Goal: Task Accomplishment & Management: Manage account settings

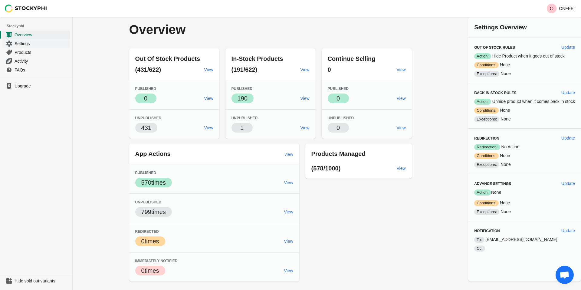
click at [25, 44] on span "Settings" at bounding box center [42, 44] width 54 height 6
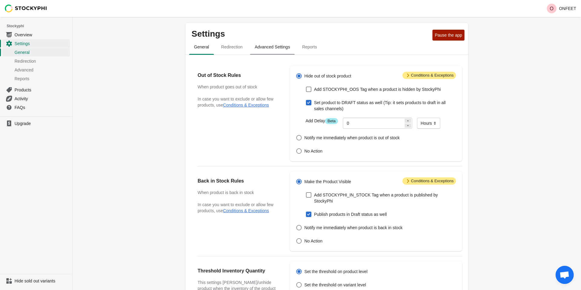
click at [285, 51] on span "Advanced Settings" at bounding box center [272, 46] width 45 height 11
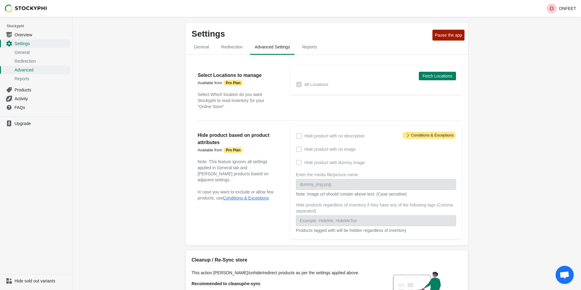
click at [235, 83] on strong "Pro Plan" at bounding box center [233, 82] width 15 height 5
click at [317, 48] on span "Reports" at bounding box center [309, 46] width 24 height 11
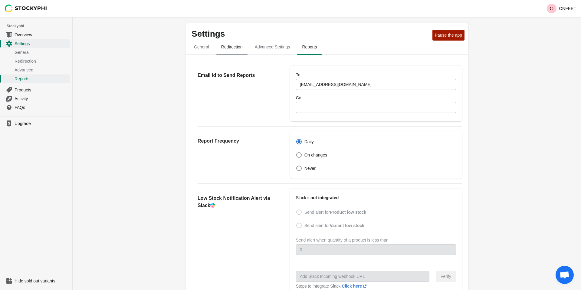
click at [244, 46] on span "Redirection" at bounding box center [231, 46] width 31 height 11
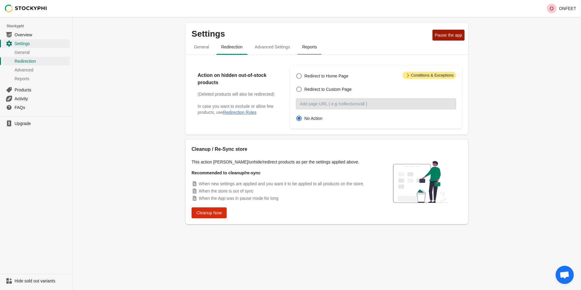
click at [311, 48] on span "Reports" at bounding box center [309, 46] width 24 height 11
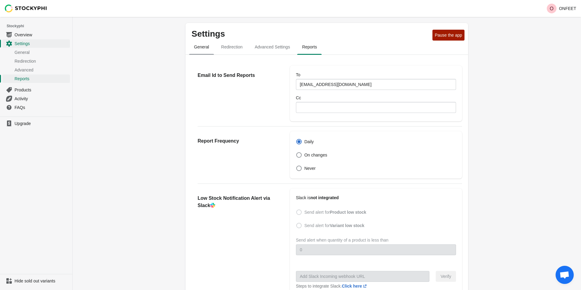
click at [201, 45] on span "General" at bounding box center [201, 46] width 25 height 11
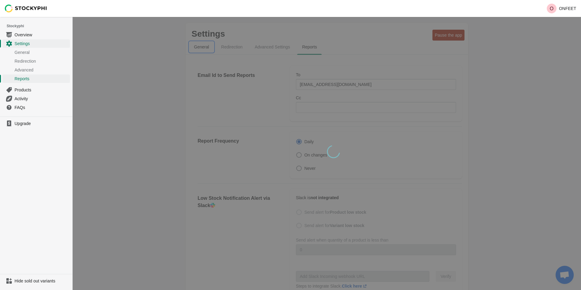
select select "hours"
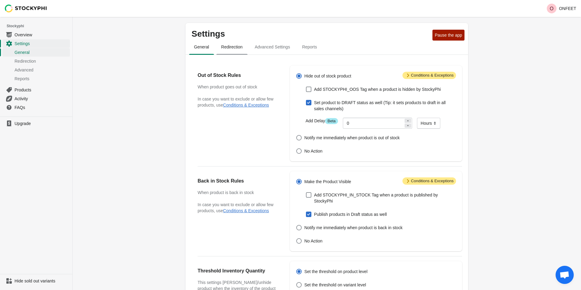
click at [226, 43] on span "Redirection" at bounding box center [231, 46] width 31 height 11
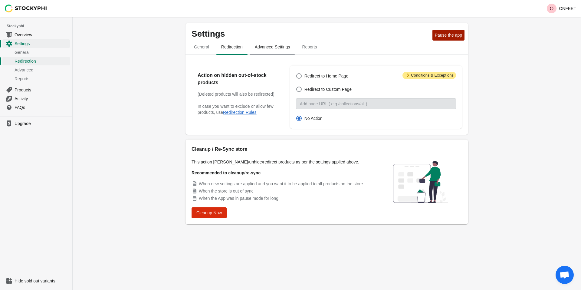
click at [269, 48] on span "Advanced Settings" at bounding box center [272, 46] width 45 height 11
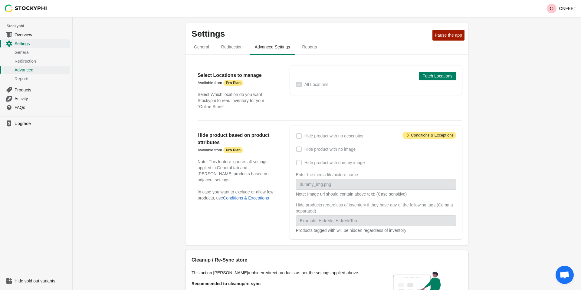
click at [232, 151] on strong "Pro Plan" at bounding box center [233, 150] width 15 height 5
click at [232, 80] on strong "Pro Plan" at bounding box center [233, 82] width 15 height 5
click at [425, 133] on span "Attention Conditions & Exceptions" at bounding box center [429, 135] width 54 height 7
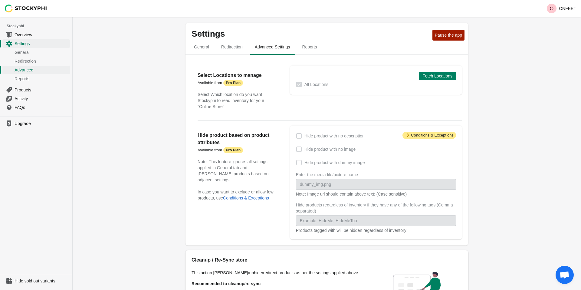
click at [300, 147] on span at bounding box center [298, 148] width 5 height 5
click at [300, 149] on span at bounding box center [298, 148] width 5 height 5
click at [37, 123] on span "Upgrade" at bounding box center [42, 123] width 54 height 6
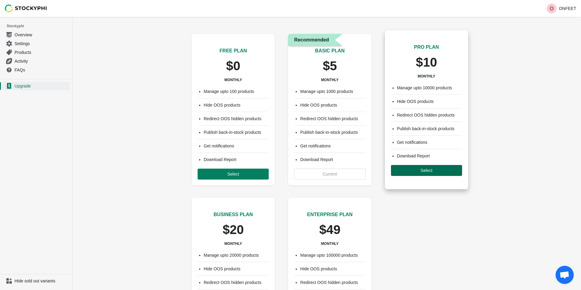
click at [409, 173] on button "Select" at bounding box center [426, 170] width 71 height 11
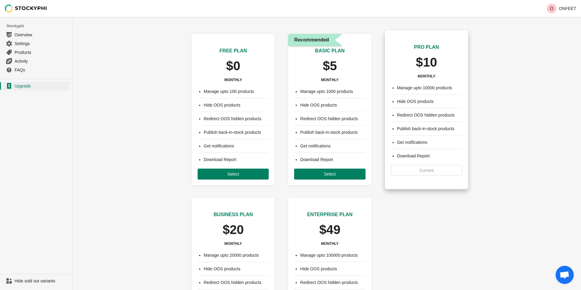
click at [441, 172] on div "Manage upto 10000 products Hide OOS products Redirect OOS hidden products Publi…" at bounding box center [426, 130] width 83 height 103
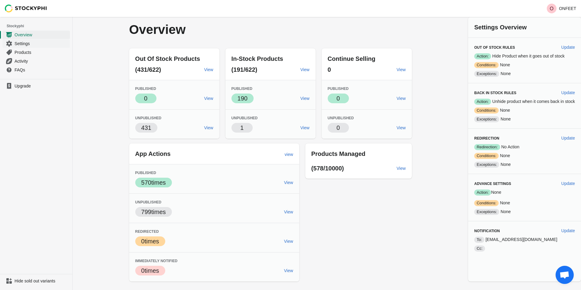
click at [33, 41] on span "Settings" at bounding box center [42, 44] width 54 height 6
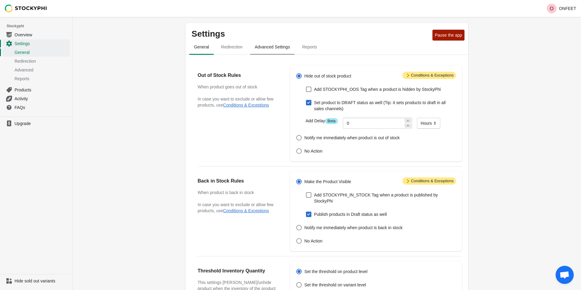
click at [270, 49] on span "Advanced Settings" at bounding box center [272, 46] width 45 height 11
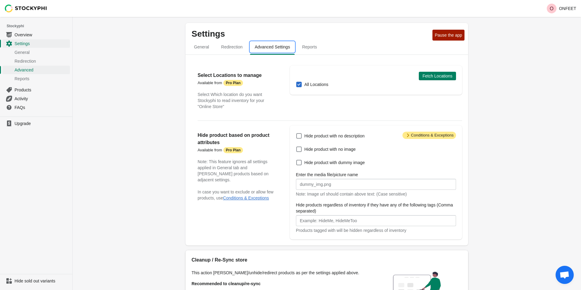
scroll to position [9, 0]
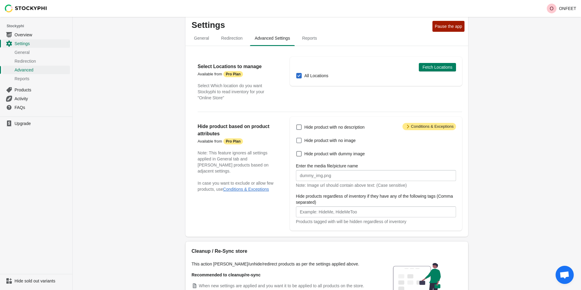
click at [299, 139] on span at bounding box center [298, 140] width 5 height 5
click at [296, 138] on input "Hide product with no image" at bounding box center [296, 138] width 0 height 0
checkbox input "true"
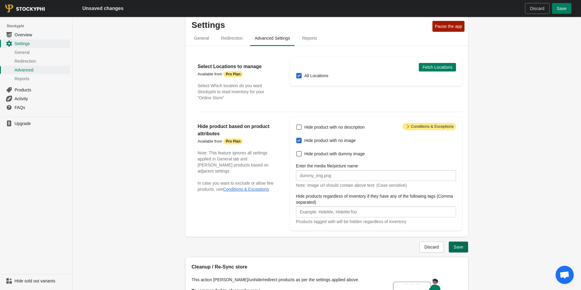
click at [463, 249] on button "Save" at bounding box center [457, 246] width 19 height 11
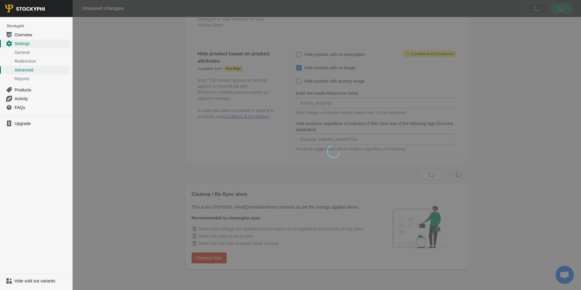
scroll to position [0, 0]
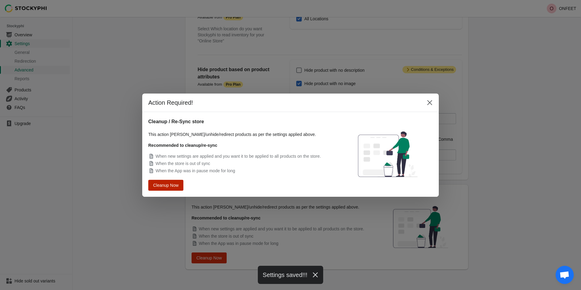
click at [163, 182] on button "Cleanup Now" at bounding box center [166, 185] width 32 height 10
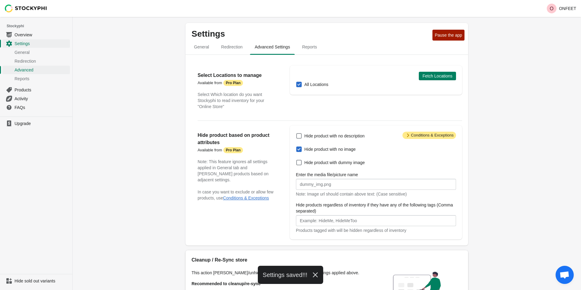
scroll to position [66, 0]
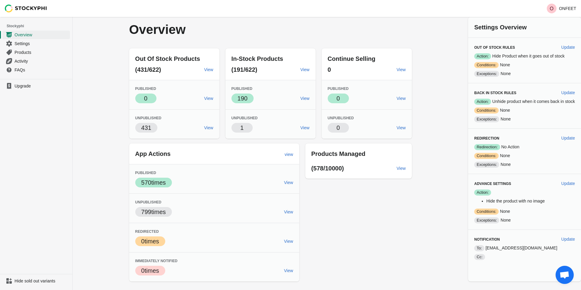
click at [119, 93] on div "Overview Out Of Stock Products (431/622) View Published Success 0 View Unpublis…" at bounding box center [270, 149] width 302 height 264
